Goal: Information Seeking & Learning: Learn about a topic

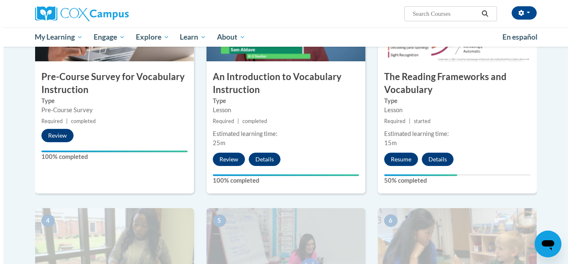
scroll to position [241, 0]
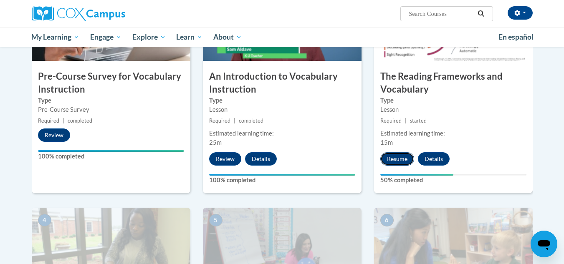
click at [404, 158] on button "Resume" at bounding box center [398, 158] width 34 height 13
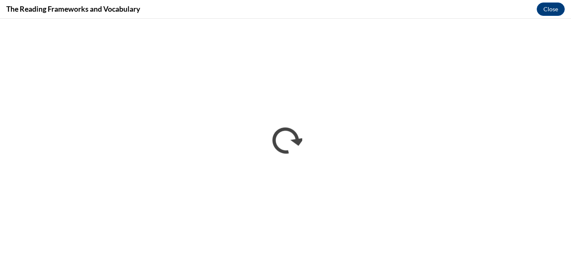
scroll to position [0, 0]
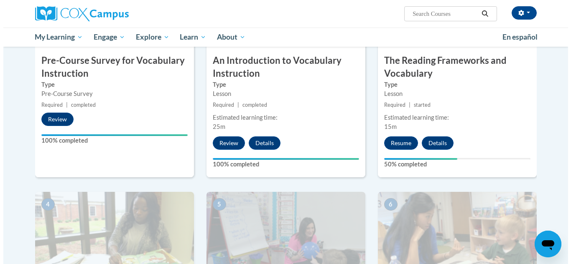
scroll to position [255, 0]
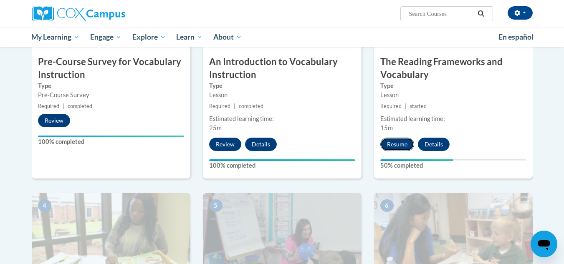
click at [396, 147] on button "Resume" at bounding box center [398, 144] width 34 height 13
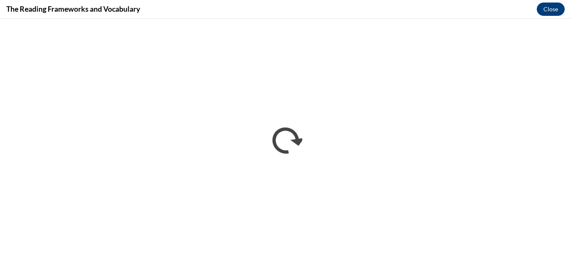
scroll to position [0, 0]
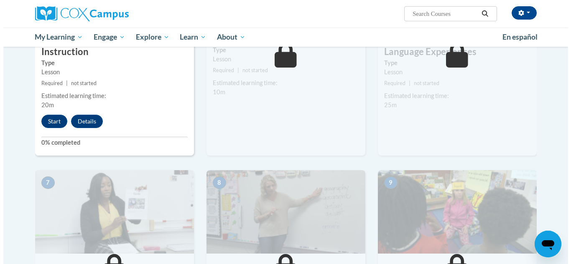
scroll to position [509, 0]
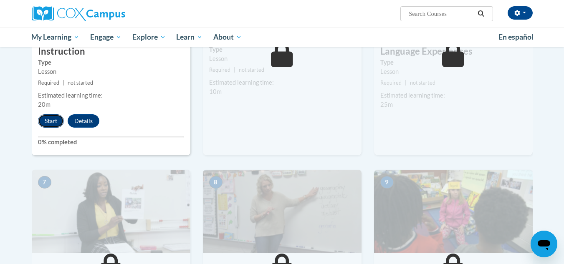
click at [49, 118] on button "Start" at bounding box center [51, 120] width 26 height 13
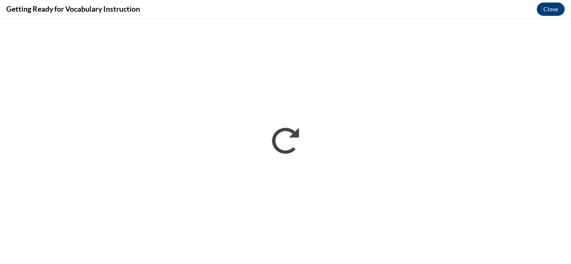
scroll to position [0, 0]
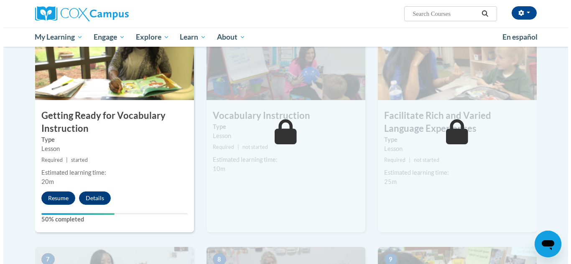
scroll to position [433, 0]
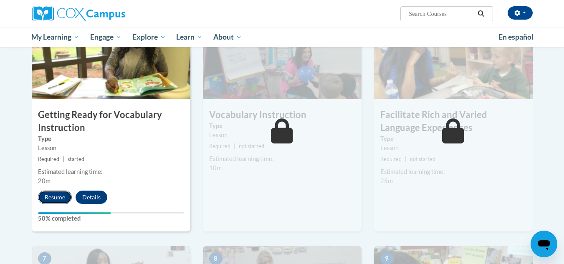
click at [64, 195] on button "Resume" at bounding box center [55, 197] width 34 height 13
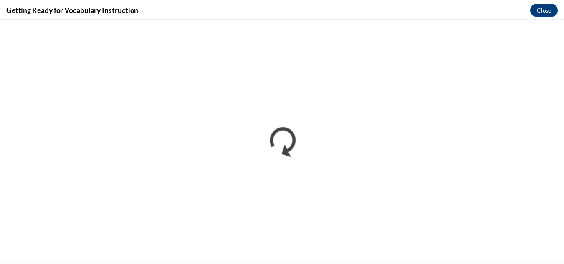
scroll to position [0, 0]
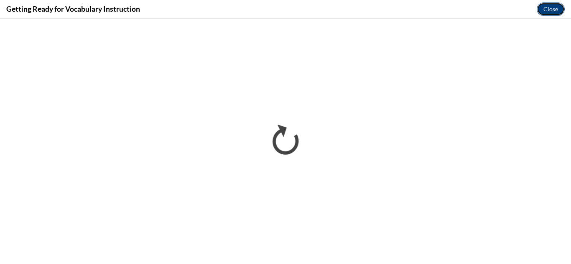
click at [544, 14] on button "Close" at bounding box center [550, 9] width 28 height 13
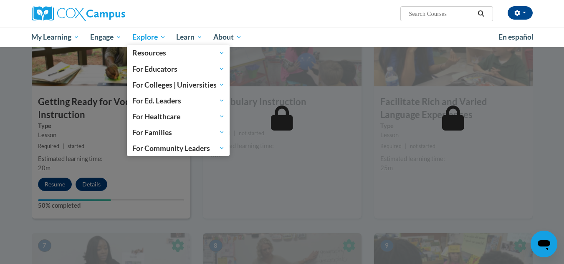
scroll to position [400, 0]
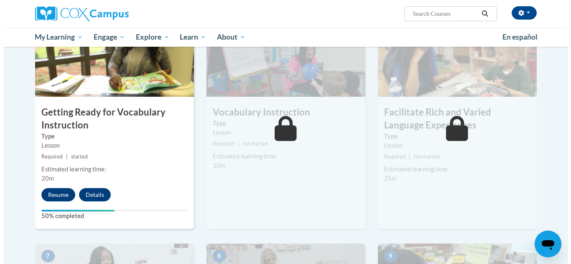
scroll to position [436, 0]
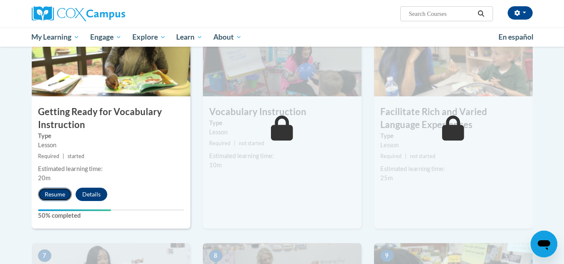
click at [48, 198] on button "Resume" at bounding box center [55, 194] width 34 height 13
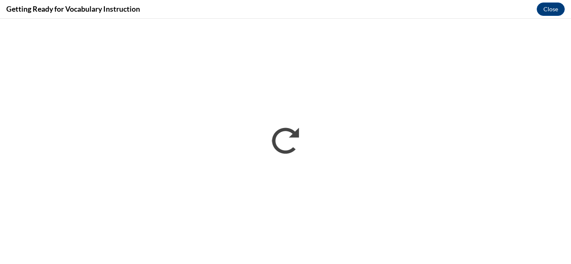
scroll to position [0, 0]
